Goal: Transaction & Acquisition: Purchase product/service

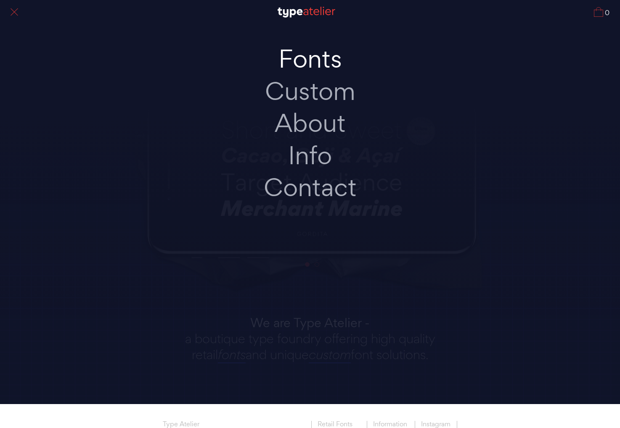
click at [296, 61] on link "Fonts" at bounding box center [310, 59] width 177 height 32
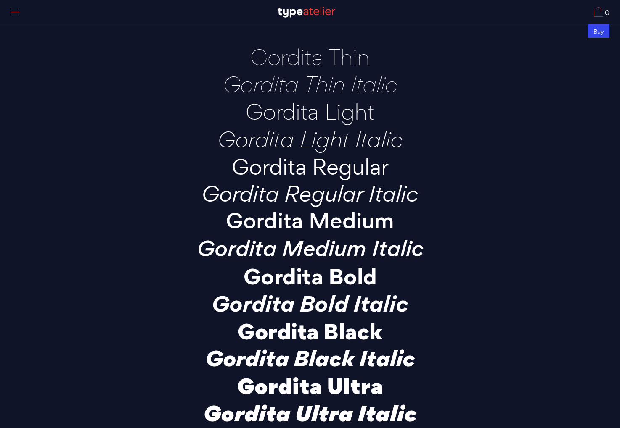
click at [596, 32] on div "Buy" at bounding box center [598, 31] width 21 height 14
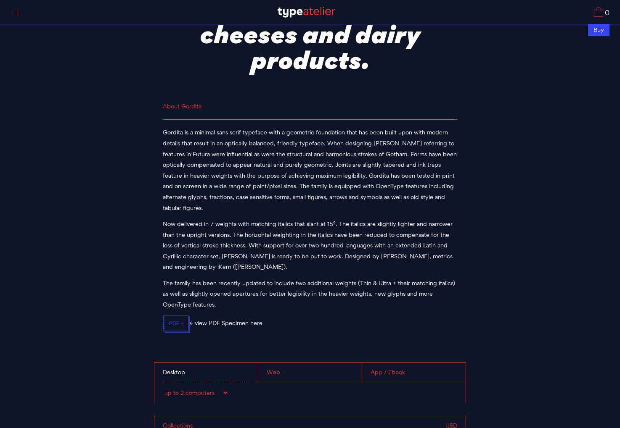
scroll to position [2970, 0]
